Goal: Find specific page/section: Find specific page/section

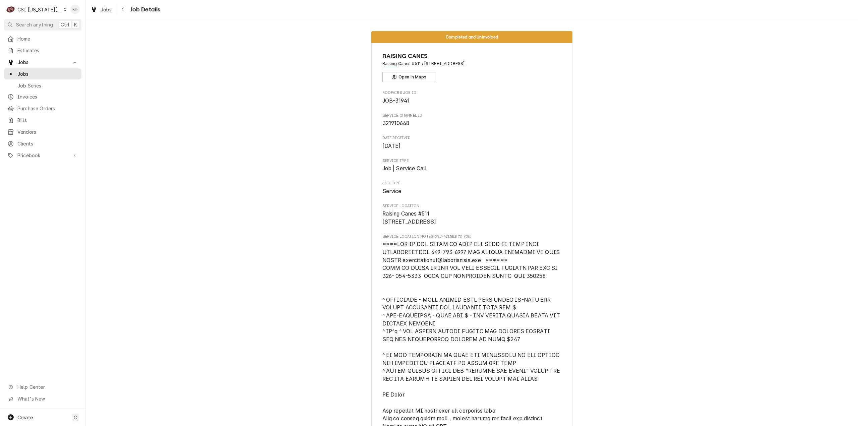
scroll to position [1615, 0]
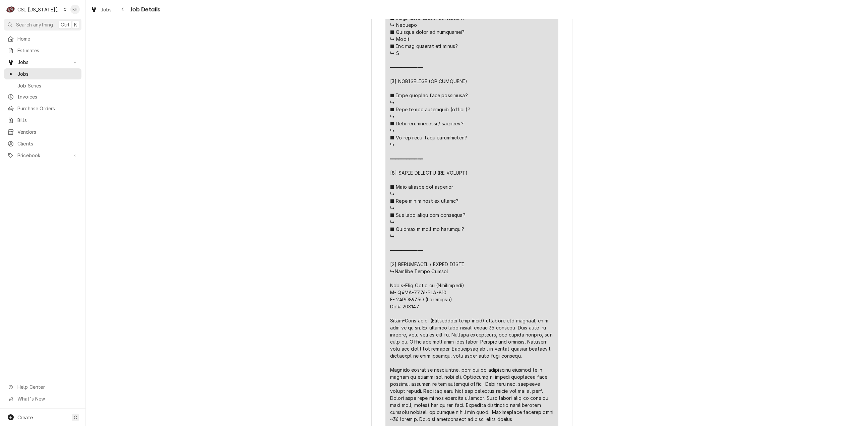
click at [43, 8] on div "CSI Kansas City" at bounding box center [39, 9] width 44 height 7
click at [78, 35] on div "CSI St. [PERSON_NAME]" at bounding box center [115, 36] width 98 height 7
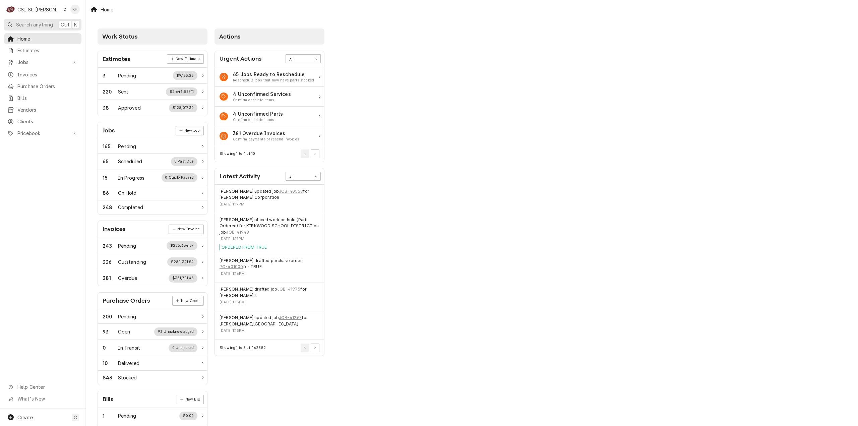
click at [48, 23] on span "Search anything" at bounding box center [34, 24] width 37 height 7
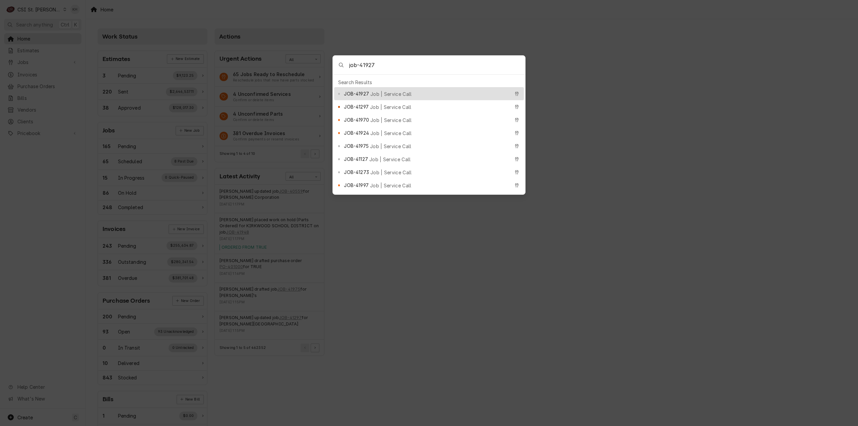
type input "job-41927"
click at [390, 93] on span "Job | Service Call" at bounding box center [391, 93] width 42 height 7
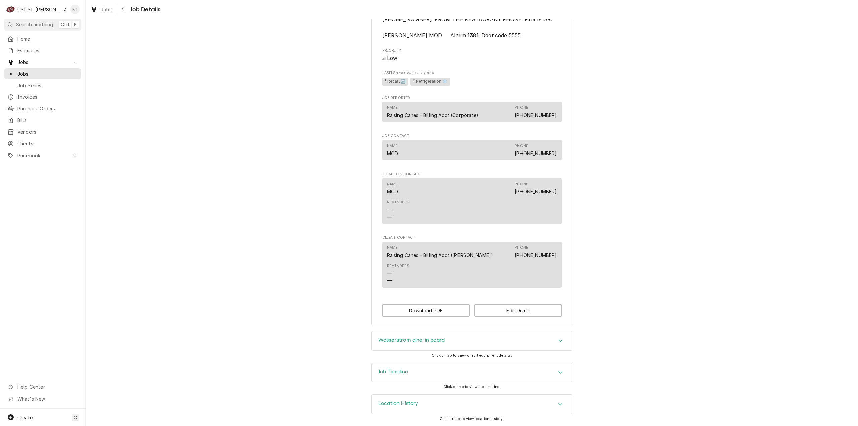
scroll to position [481, 0]
click at [407, 379] on div "Job Timeline" at bounding box center [472, 372] width 200 height 19
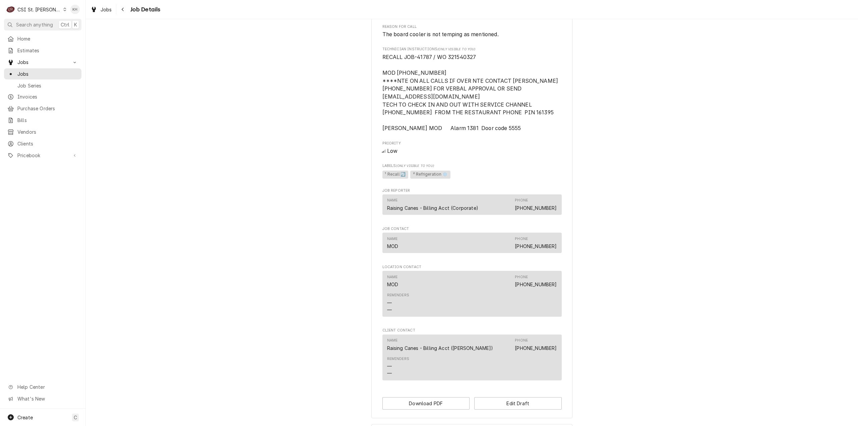
scroll to position [313, 0]
